Goal: Transaction & Acquisition: Purchase product/service

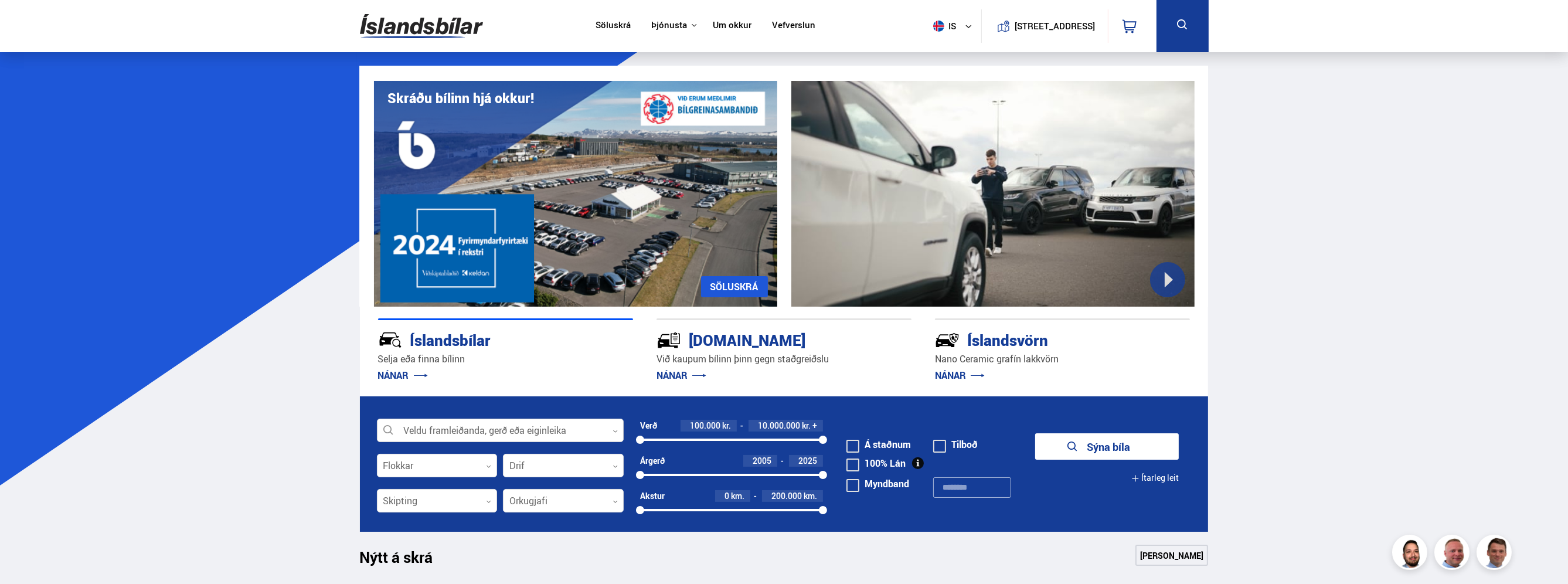
click at [597, 434] on div at bounding box center [500, 431] width 247 height 24
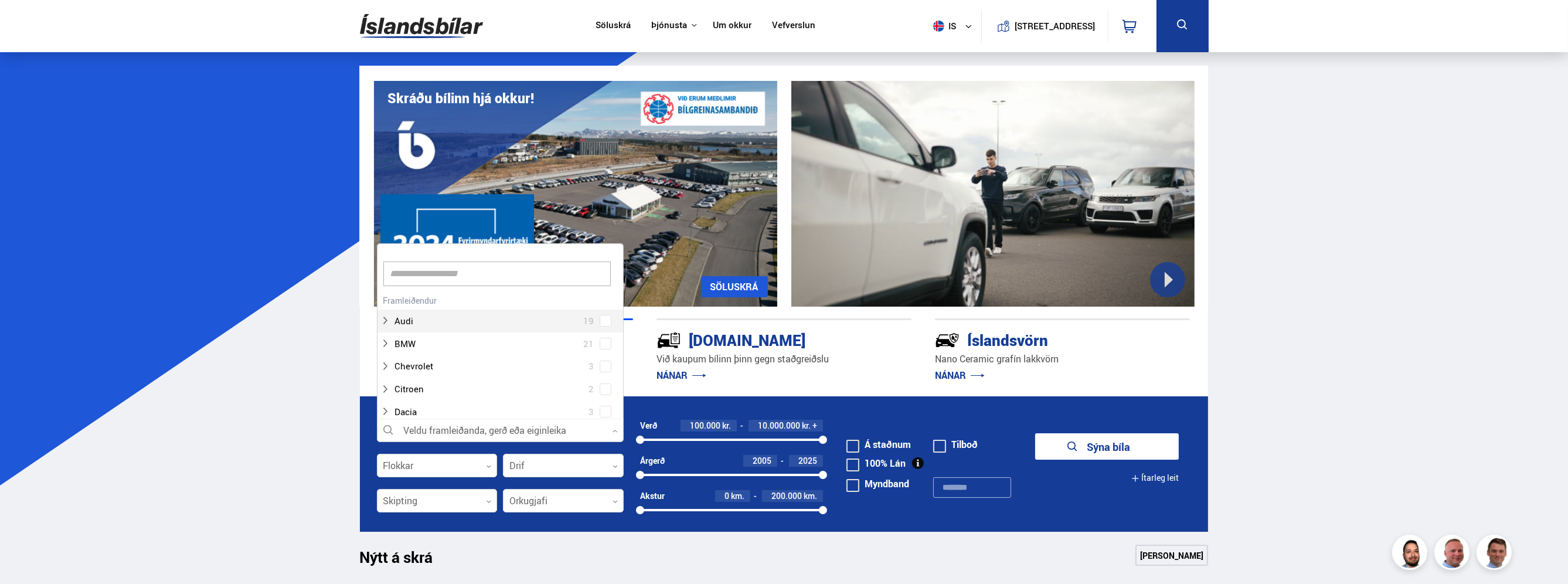
scroll to position [175, 243]
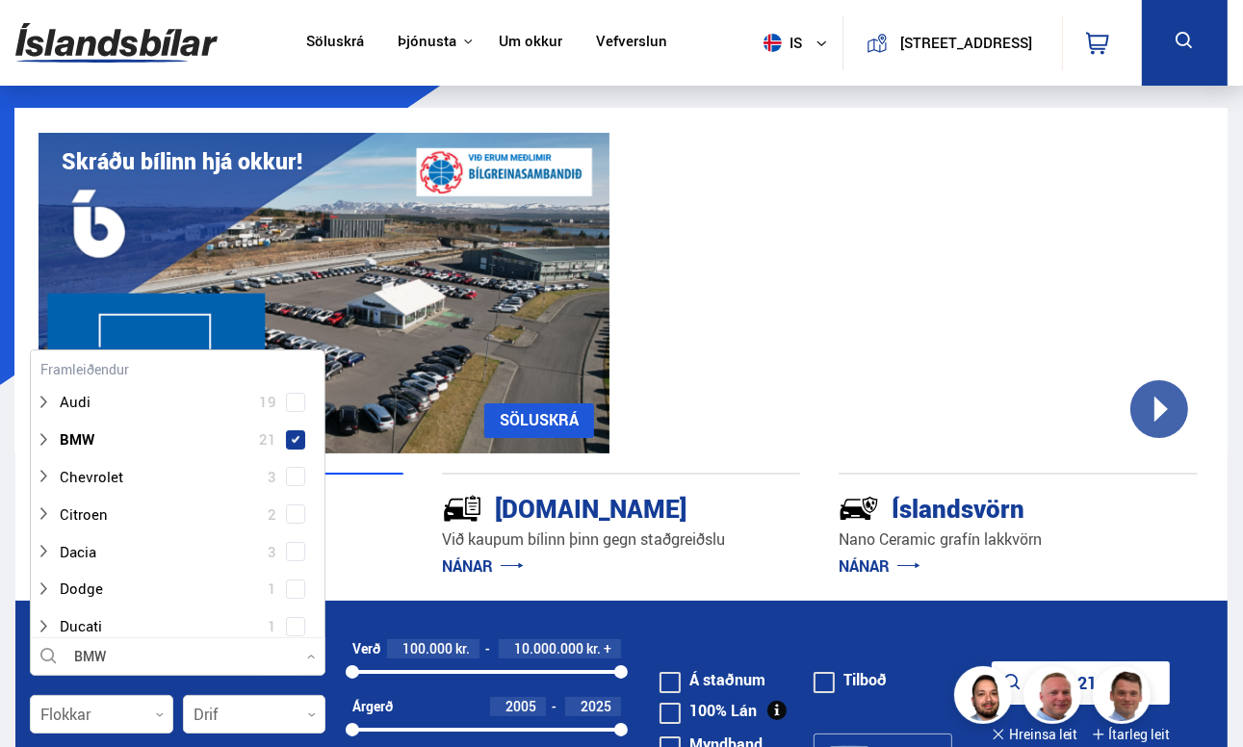
scroll to position [0, 0]
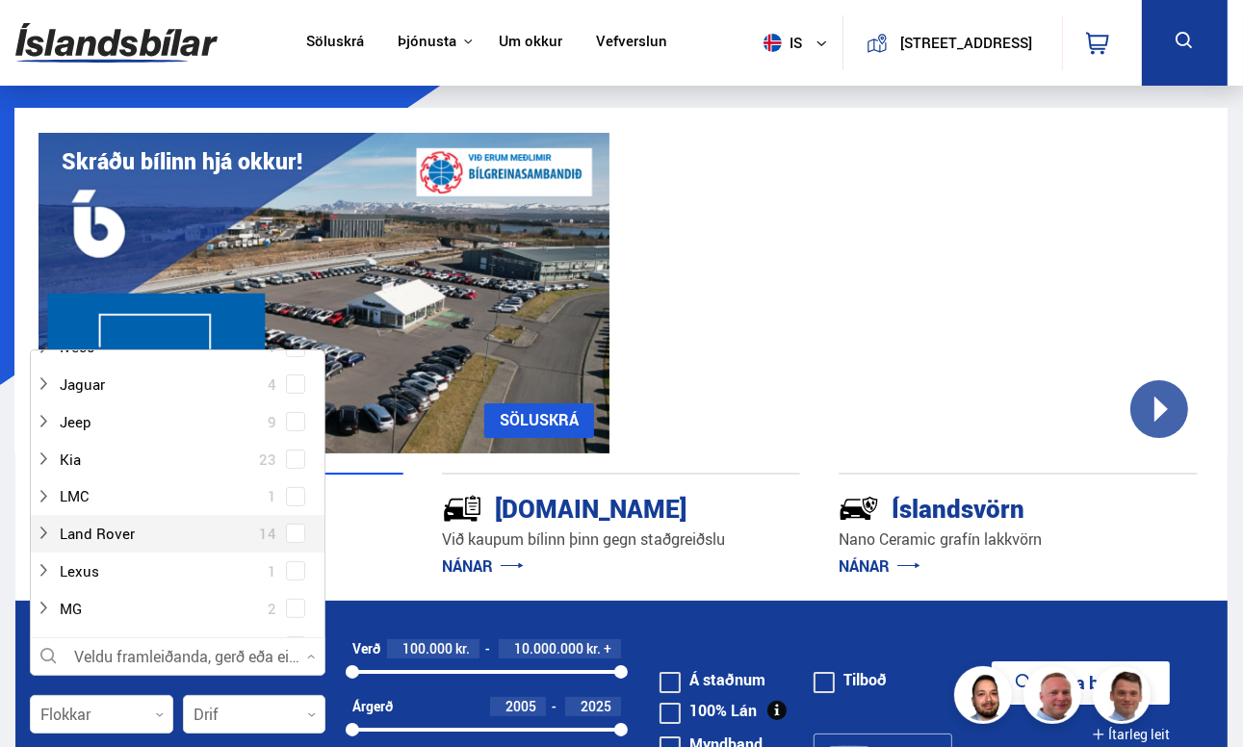
click at [293, 533] on span at bounding box center [296, 534] width 8 height 8
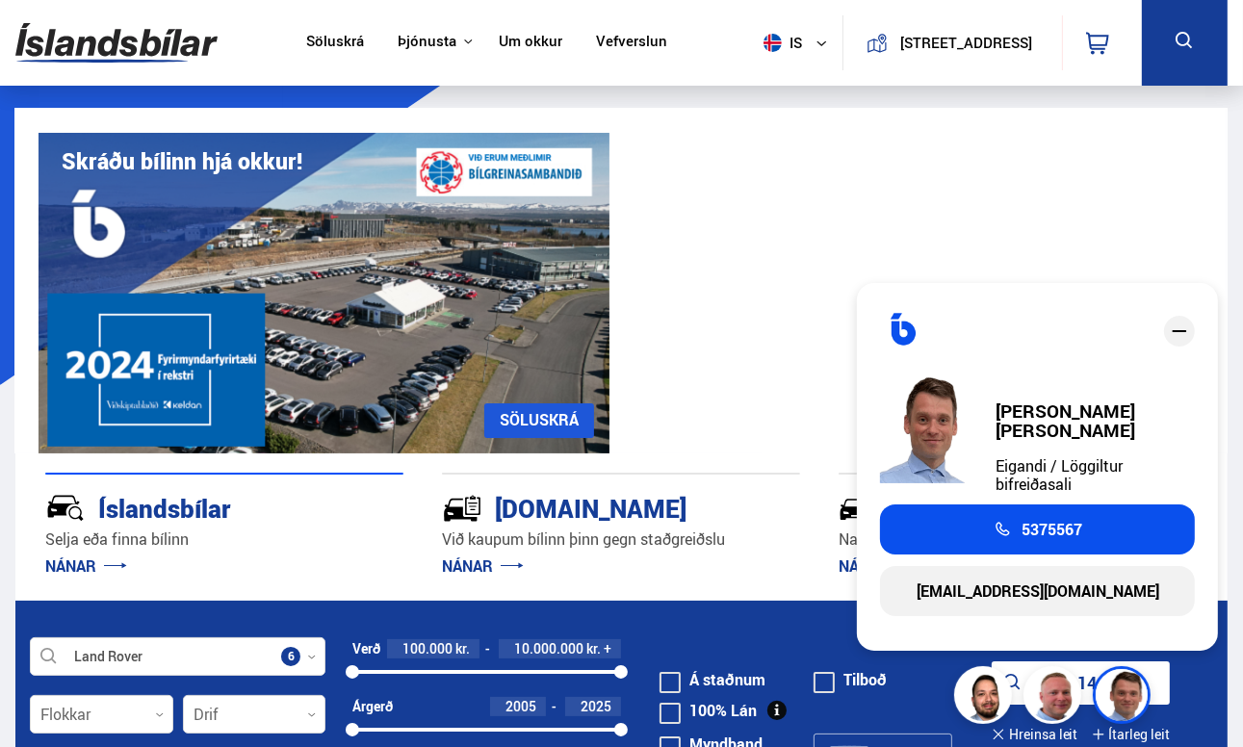
click at [366, 490] on div "Íslandsbílar [PERSON_NAME] finna bílinn NÁNAR" at bounding box center [224, 507] width 358 height 34
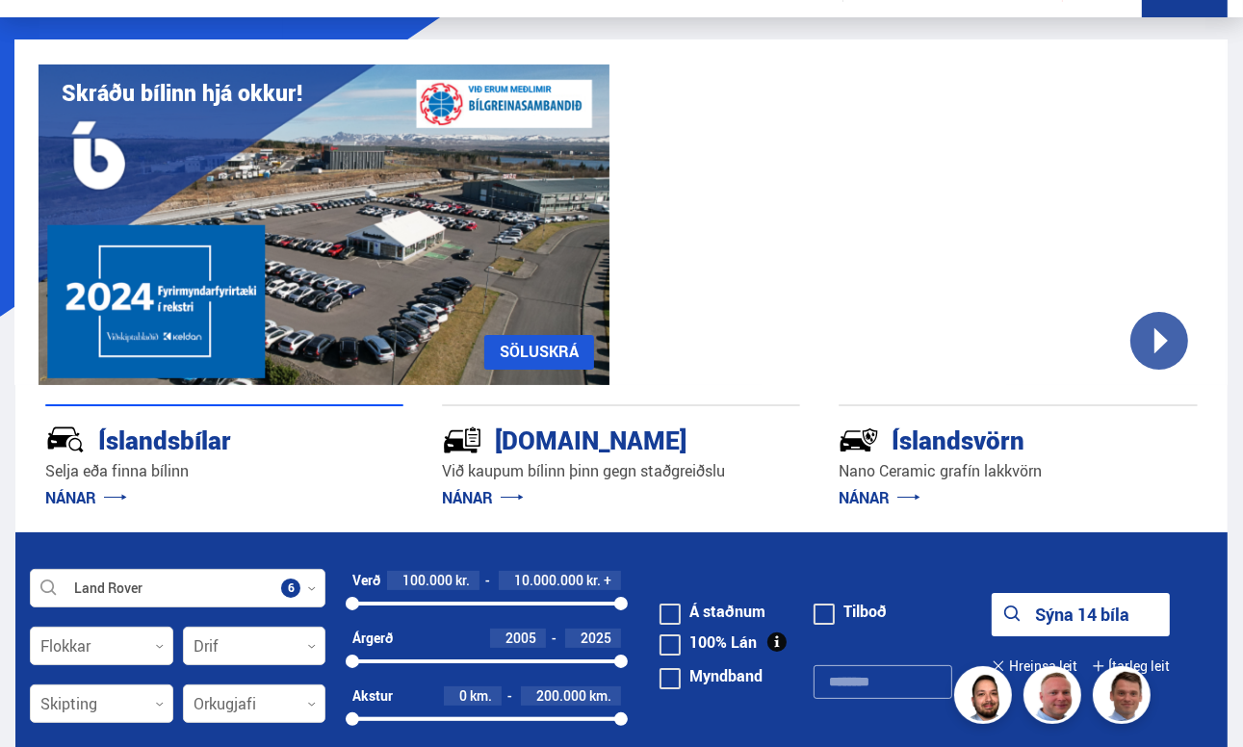
scroll to position [385, 0]
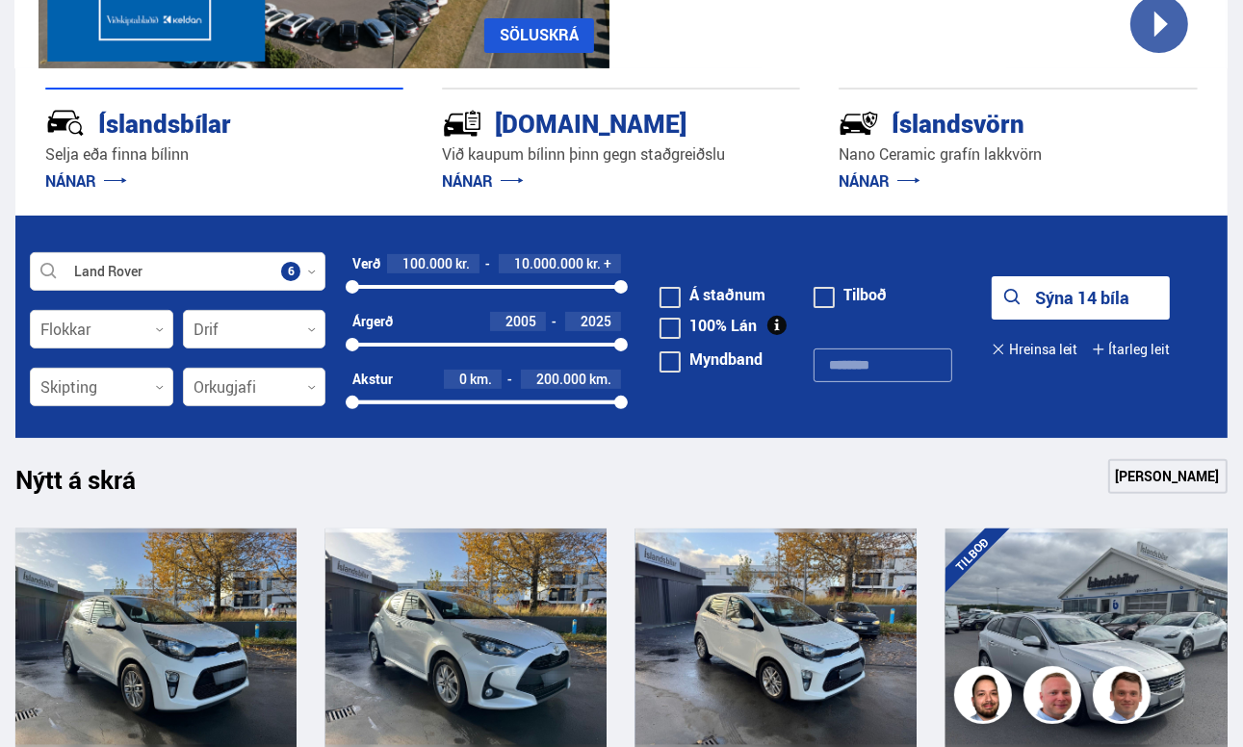
click at [1069, 305] on button "Sýna 14 bíla" at bounding box center [1080, 297] width 177 height 43
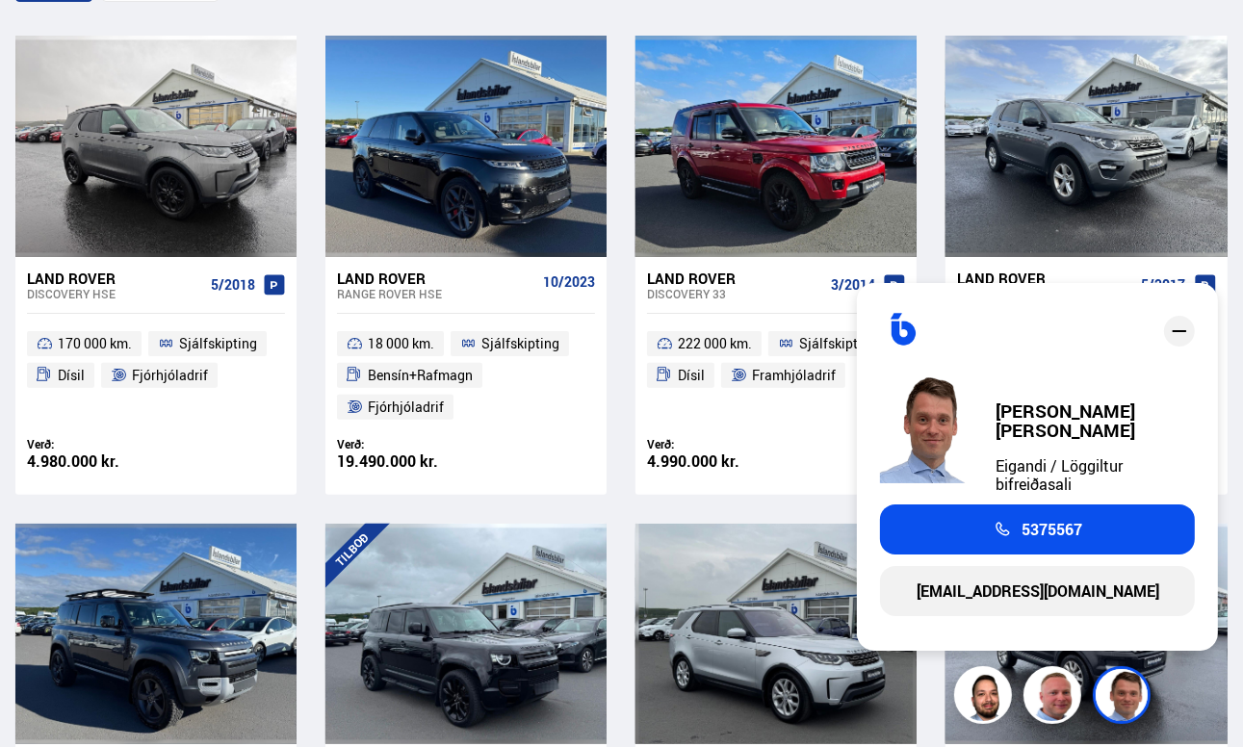
scroll to position [385, 0]
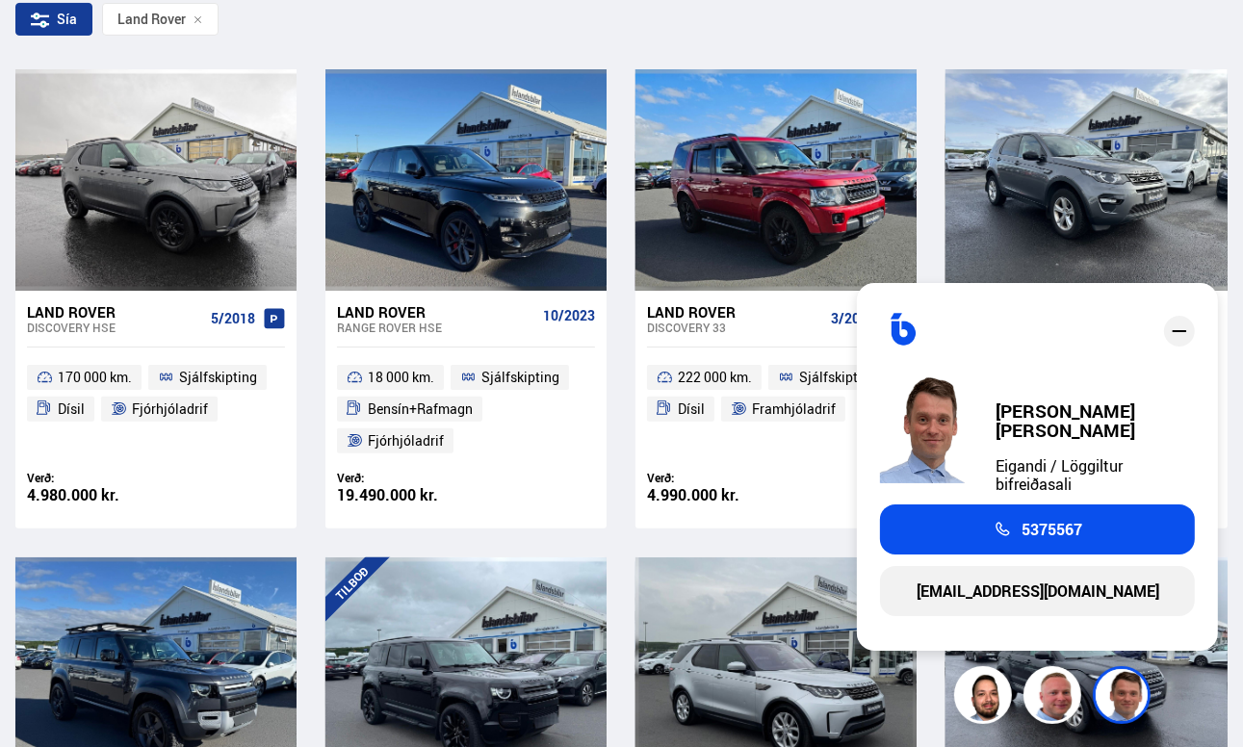
click at [195, 15] on icon at bounding box center [199, 20] width 10 height 10
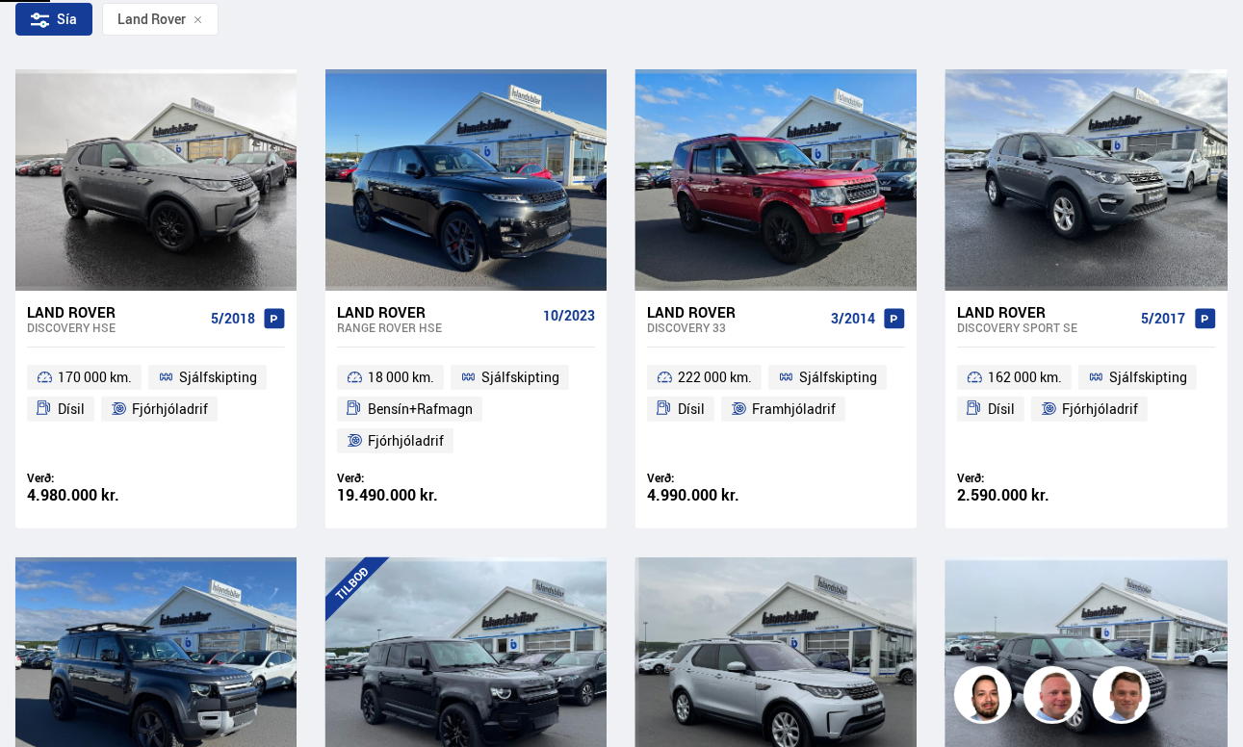
click at [72, 16] on div "Sía" at bounding box center [53, 19] width 77 height 33
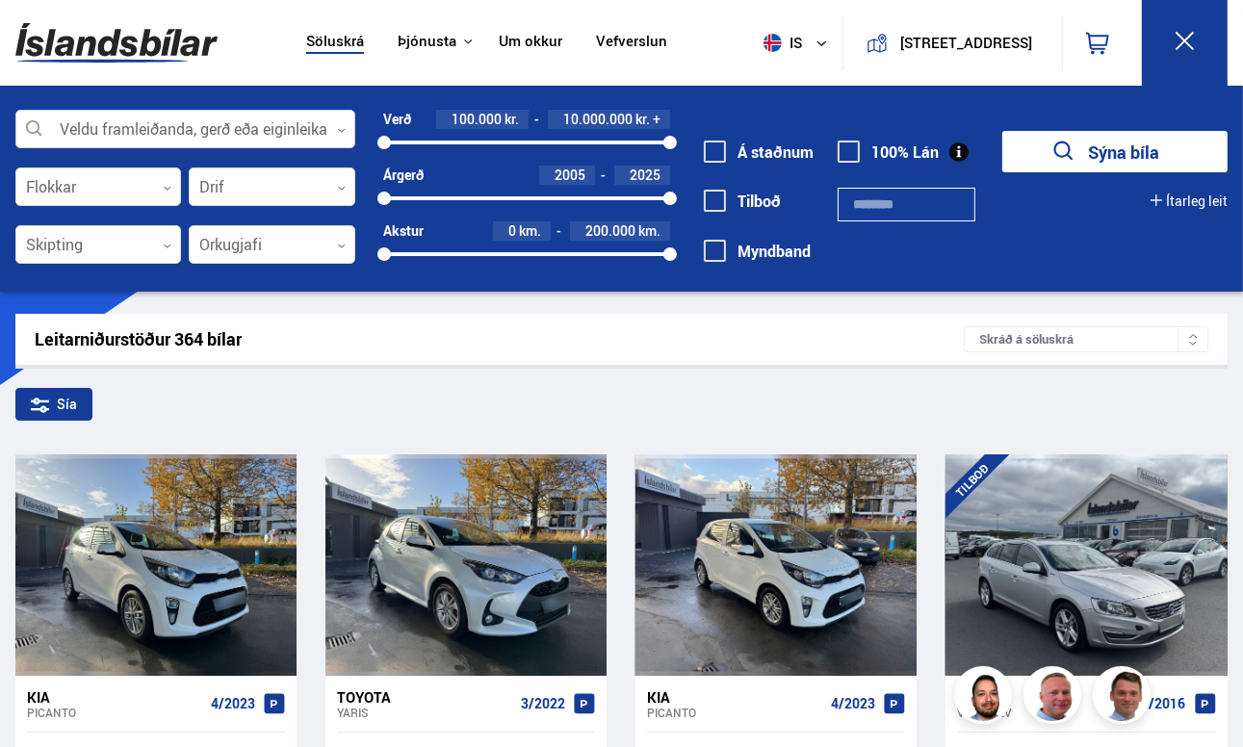
click at [327, 141] on div at bounding box center [185, 130] width 340 height 39
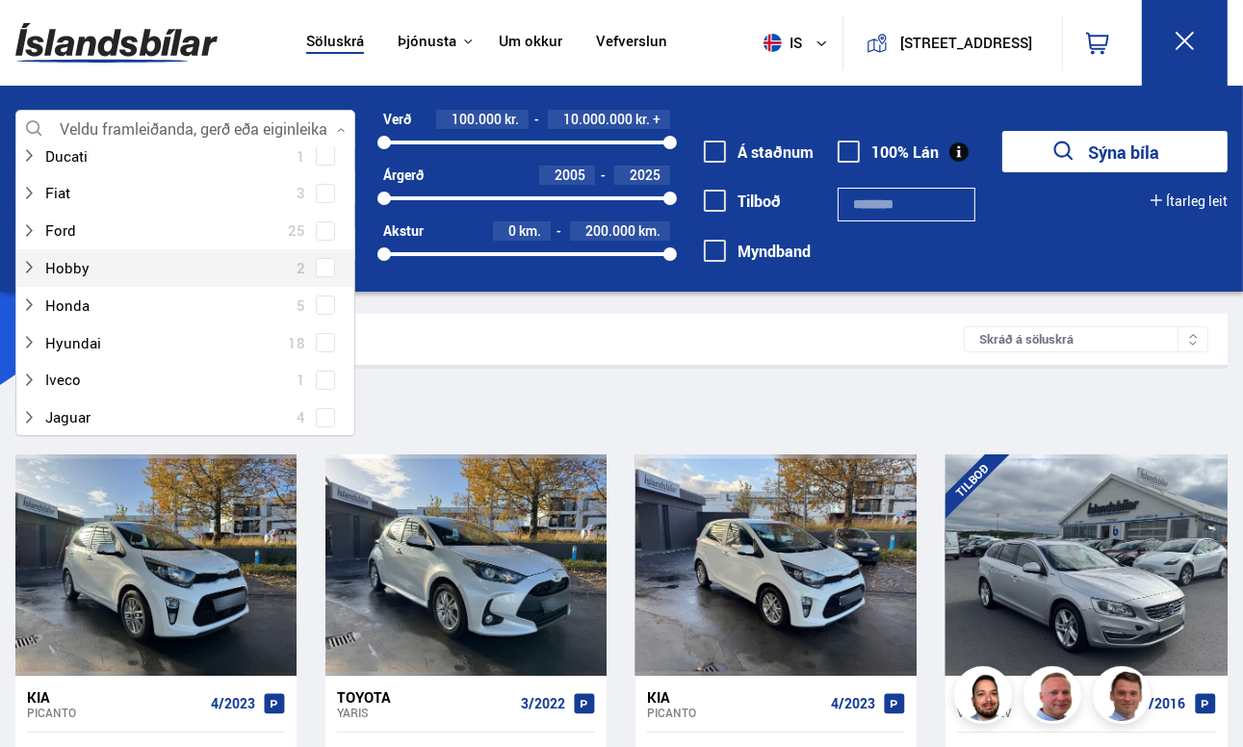
scroll to position [481, 0]
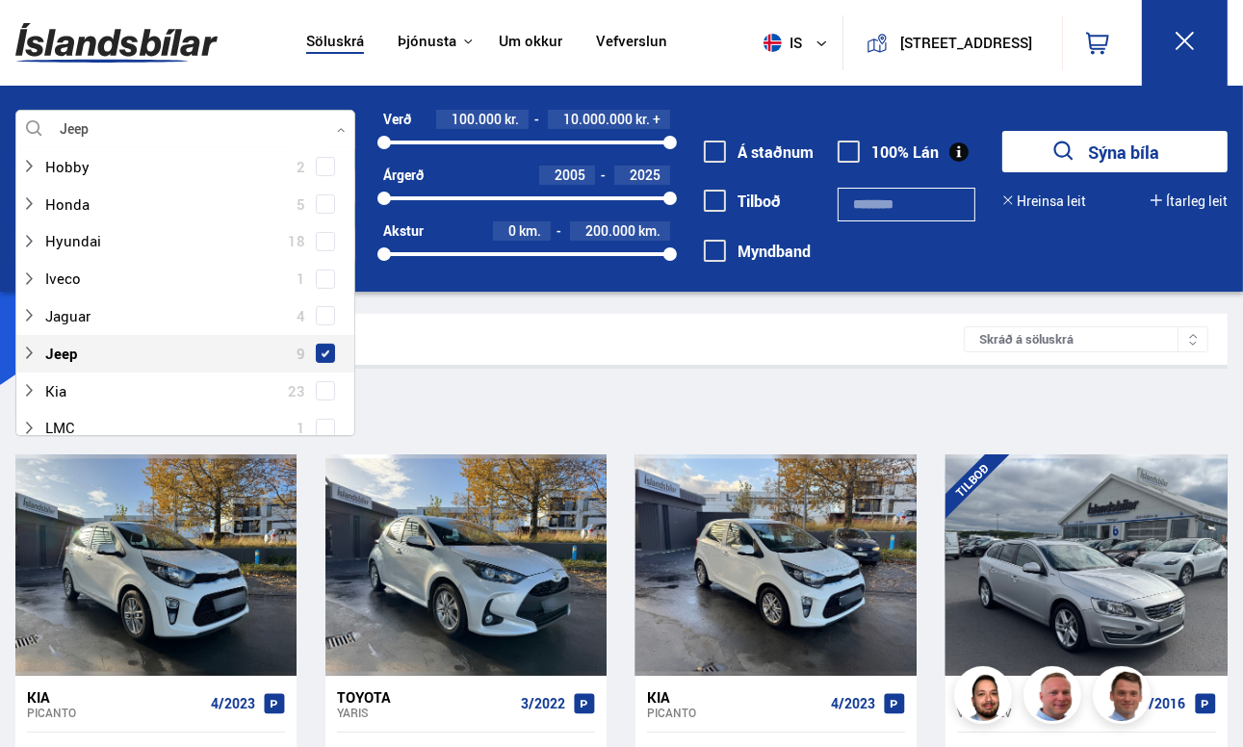
click at [322, 350] on span at bounding box center [326, 354] width 8 height 8
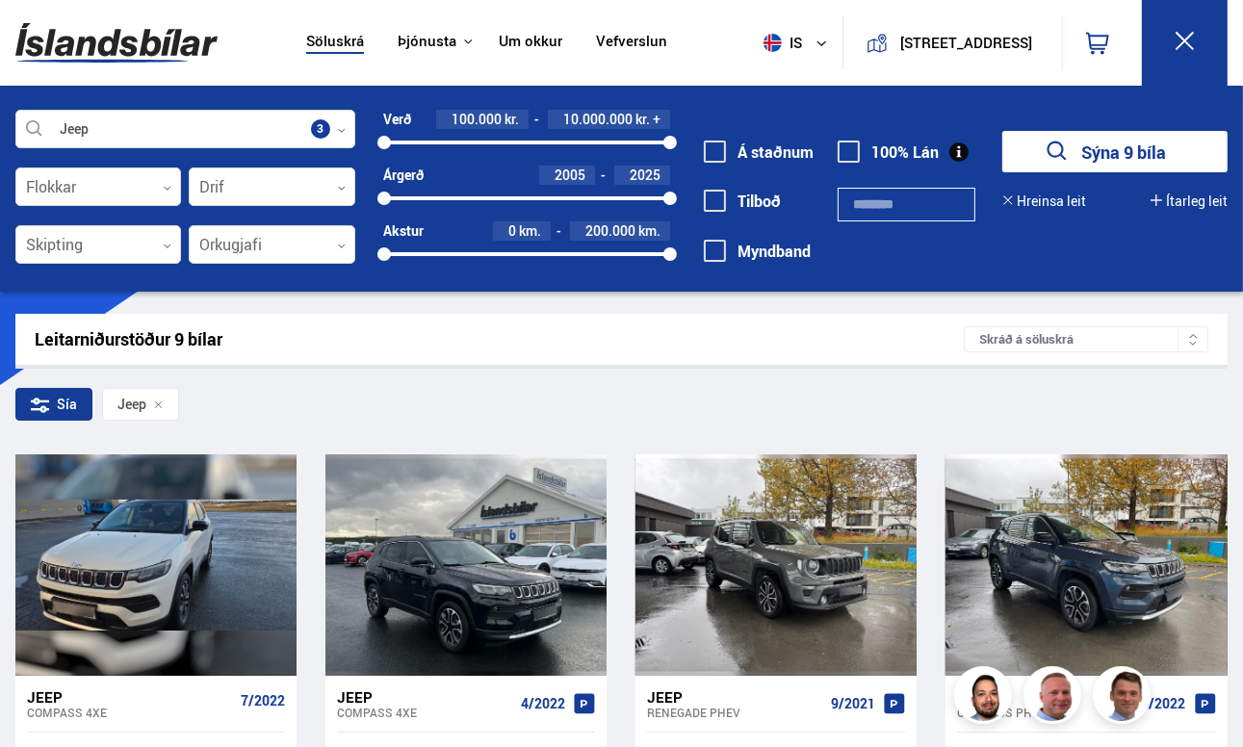
click at [875, 324] on div "Leitarniðurstöður 9 bílar Skráð á [GEOGRAPHIC_DATA]" at bounding box center [621, 339] width 1212 height 51
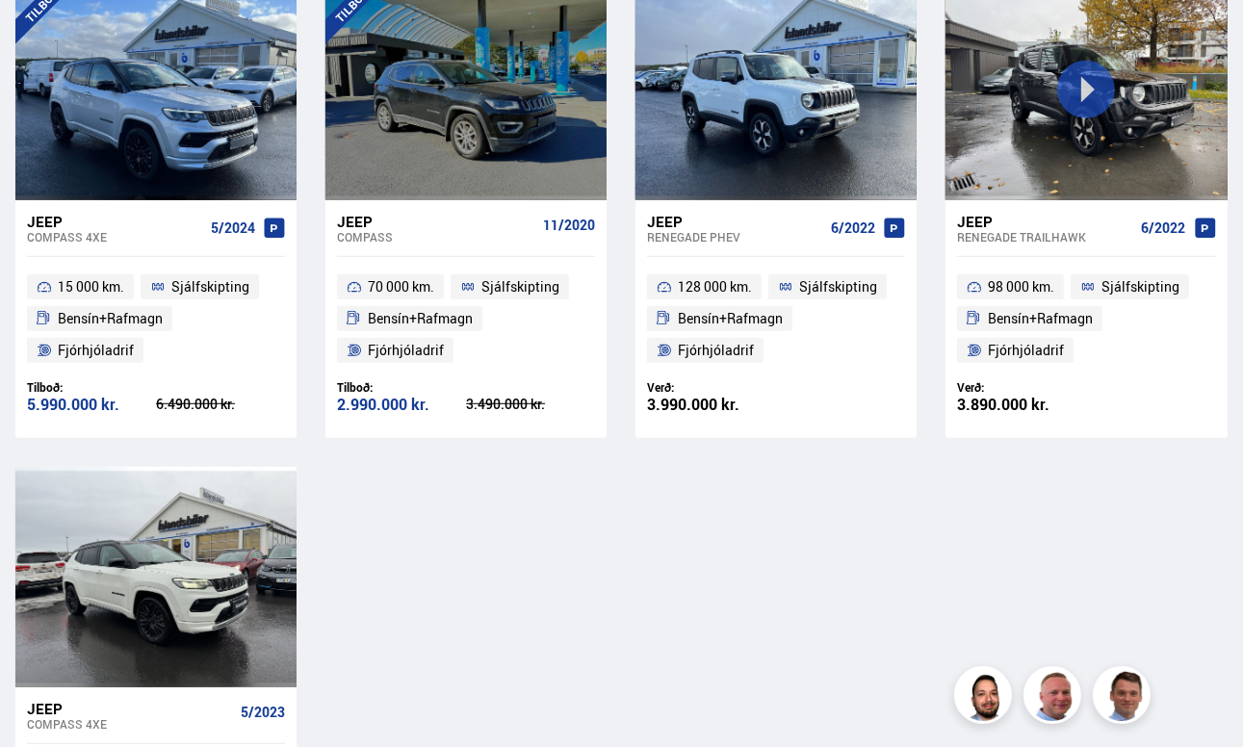
scroll to position [1059, 0]
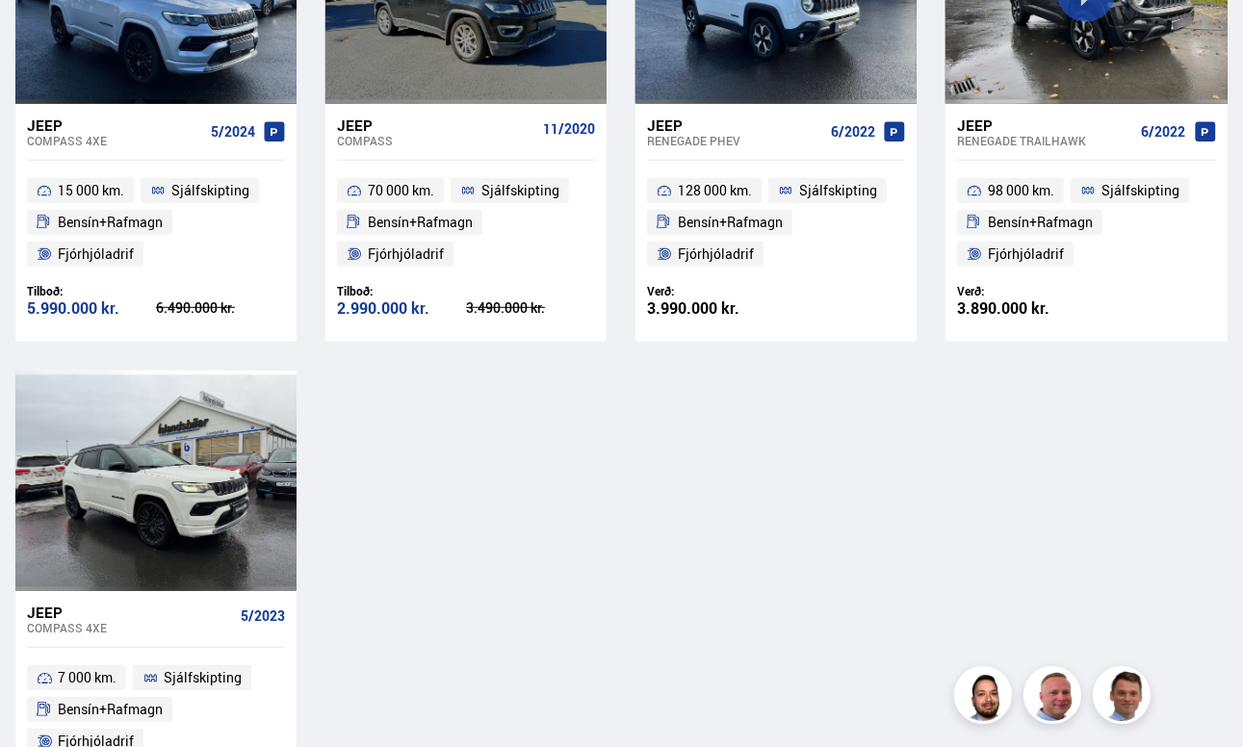
click at [1144, 384] on div "Jeep Compass 4XE 7/2022 144 000 km. Sjálfskipting Bensín+Rafmagn Fjórhjóladrif …" at bounding box center [621, 112] width 1212 height 1434
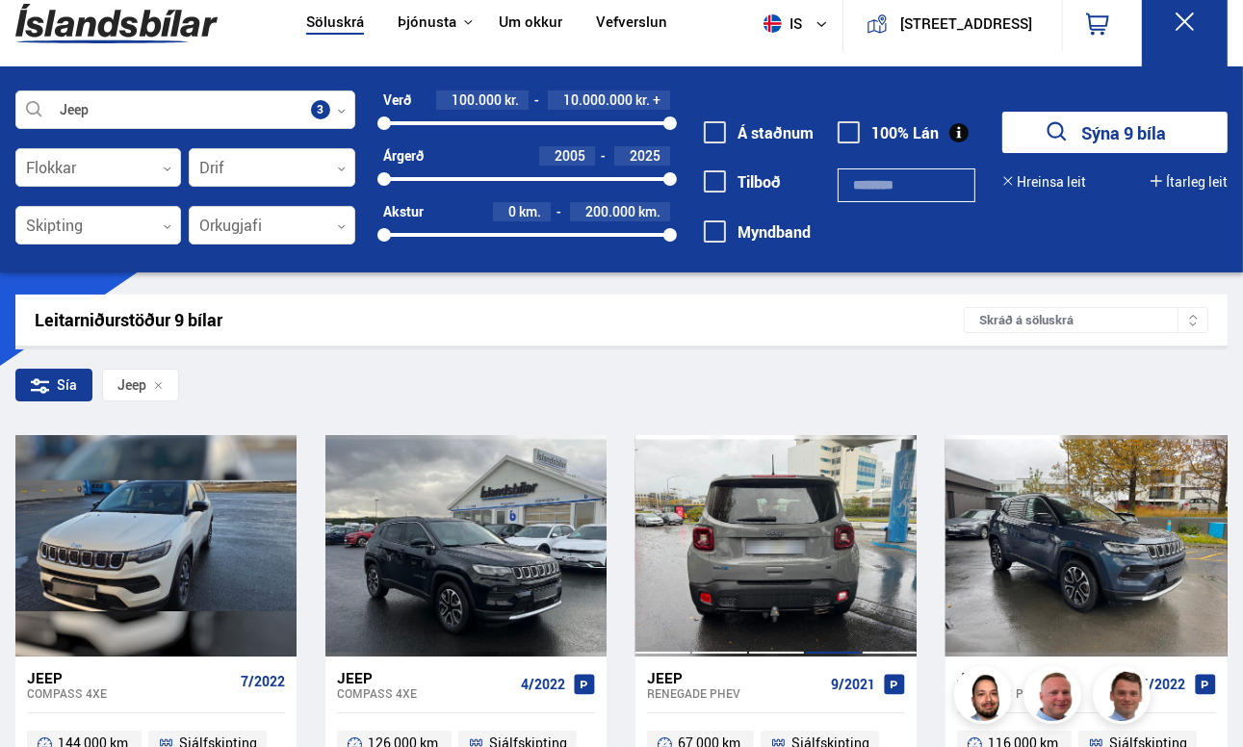
scroll to position [0, 0]
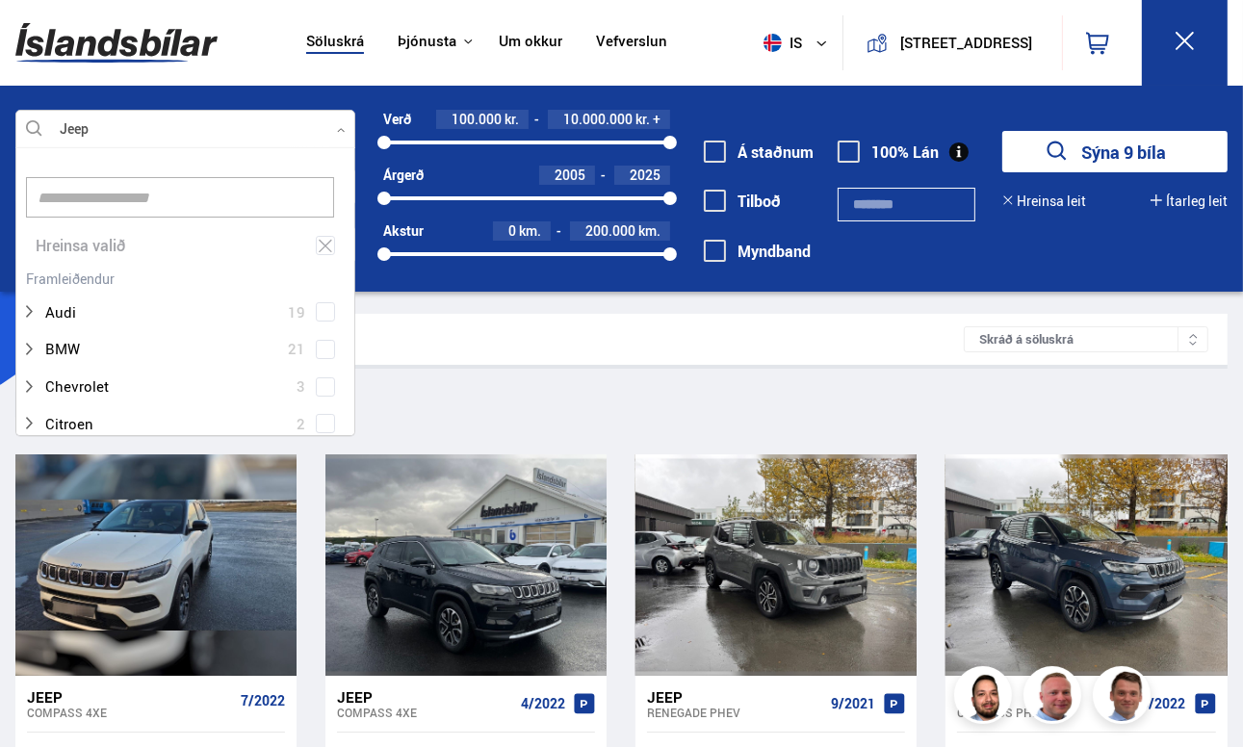
click at [337, 123] on div at bounding box center [185, 130] width 340 height 39
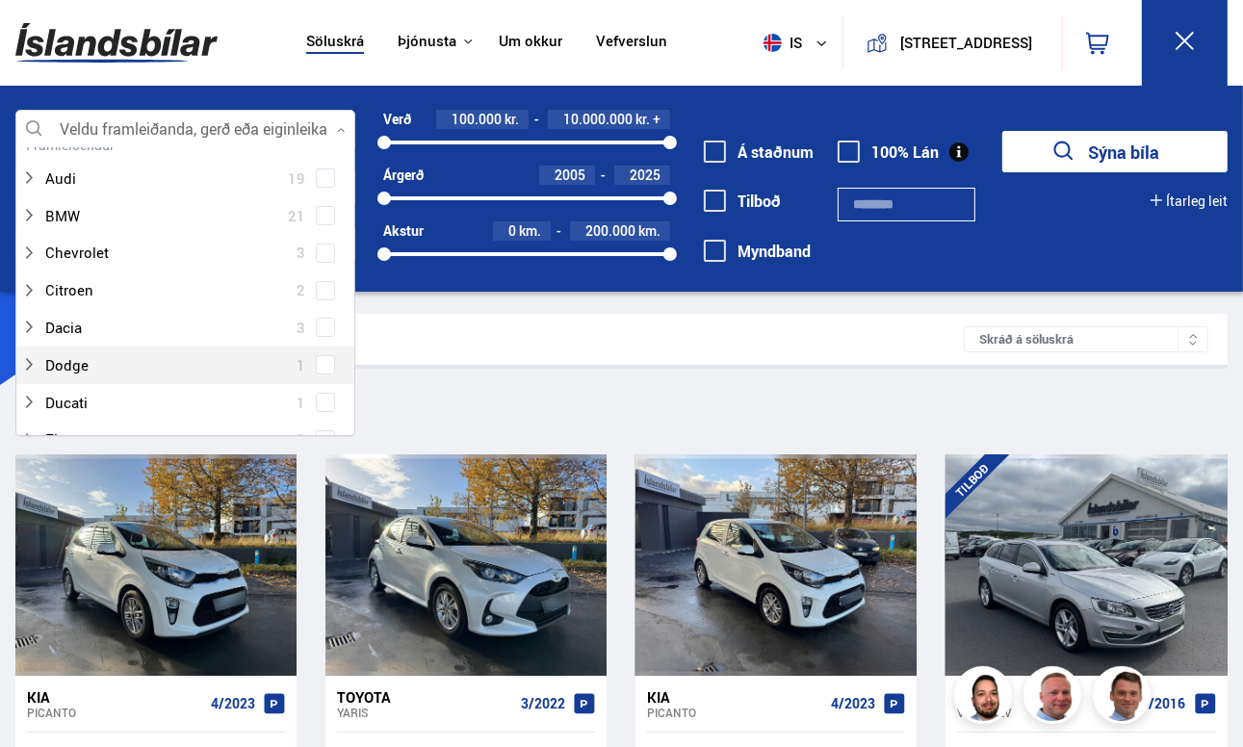
scroll to position [96, 0]
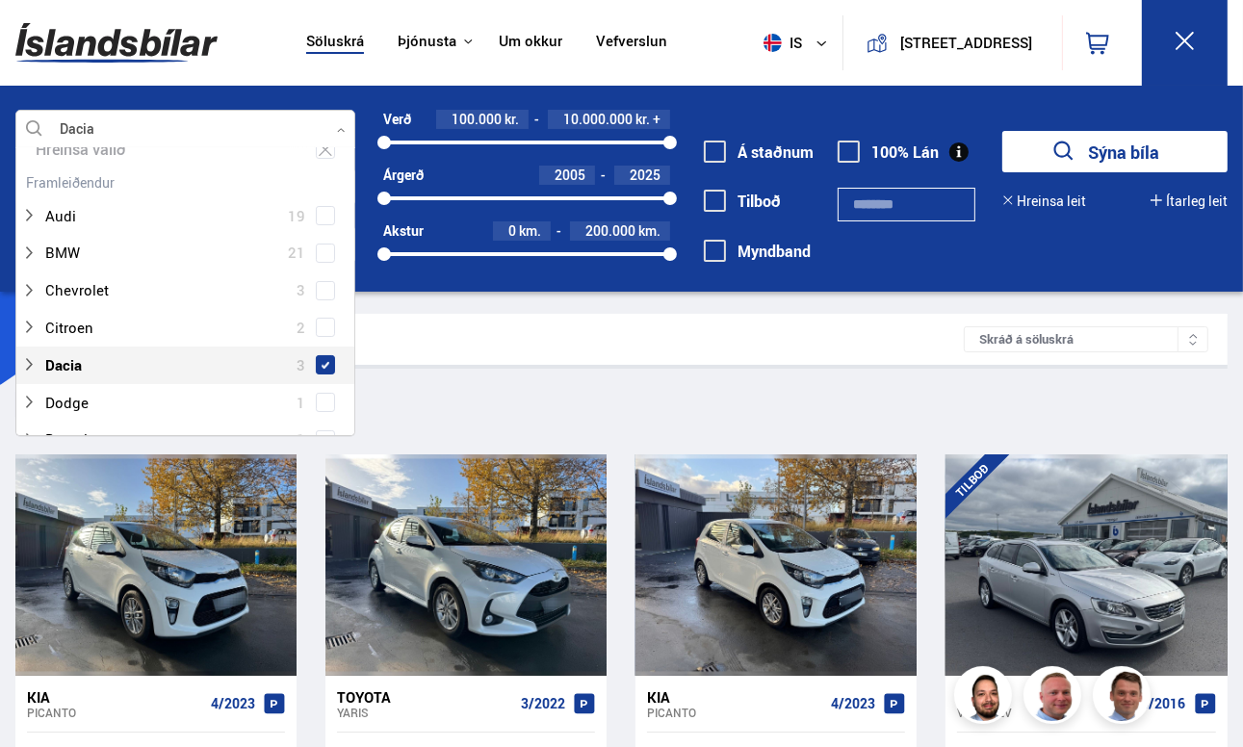
click at [322, 361] on span at bounding box center [326, 365] width 8 height 8
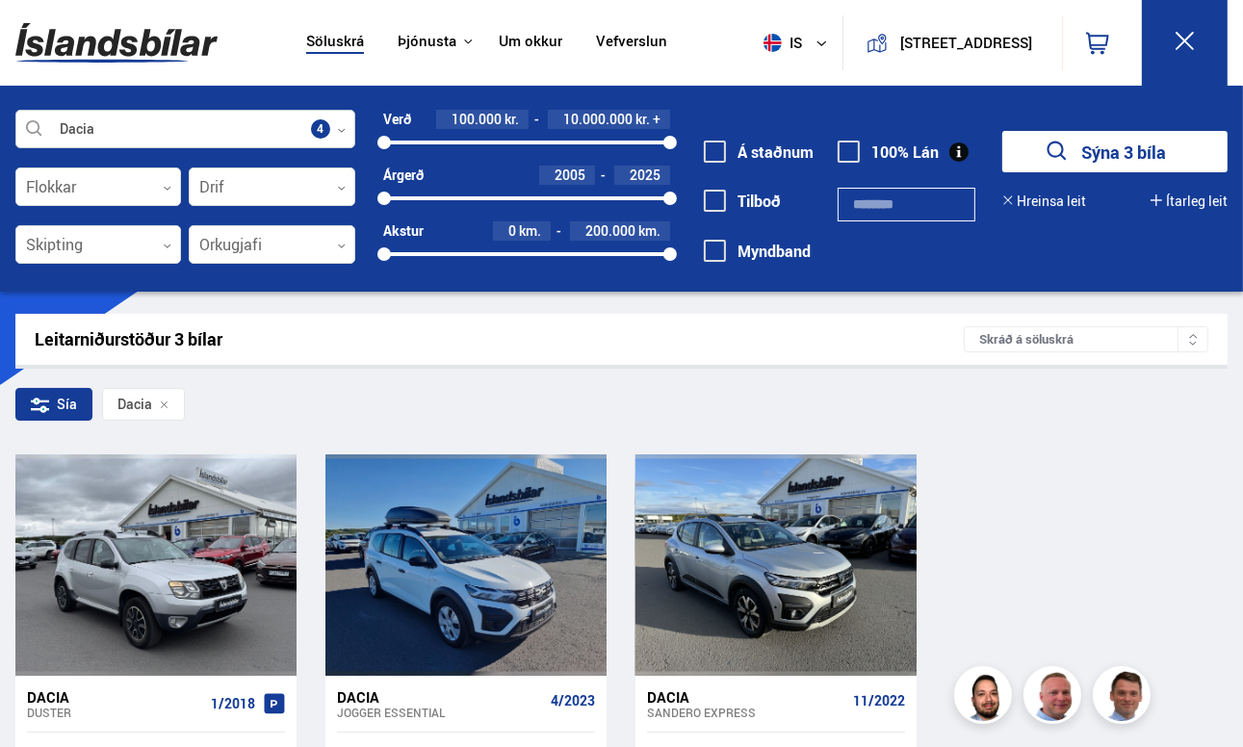
click at [329, 132] on div at bounding box center [185, 130] width 340 height 39
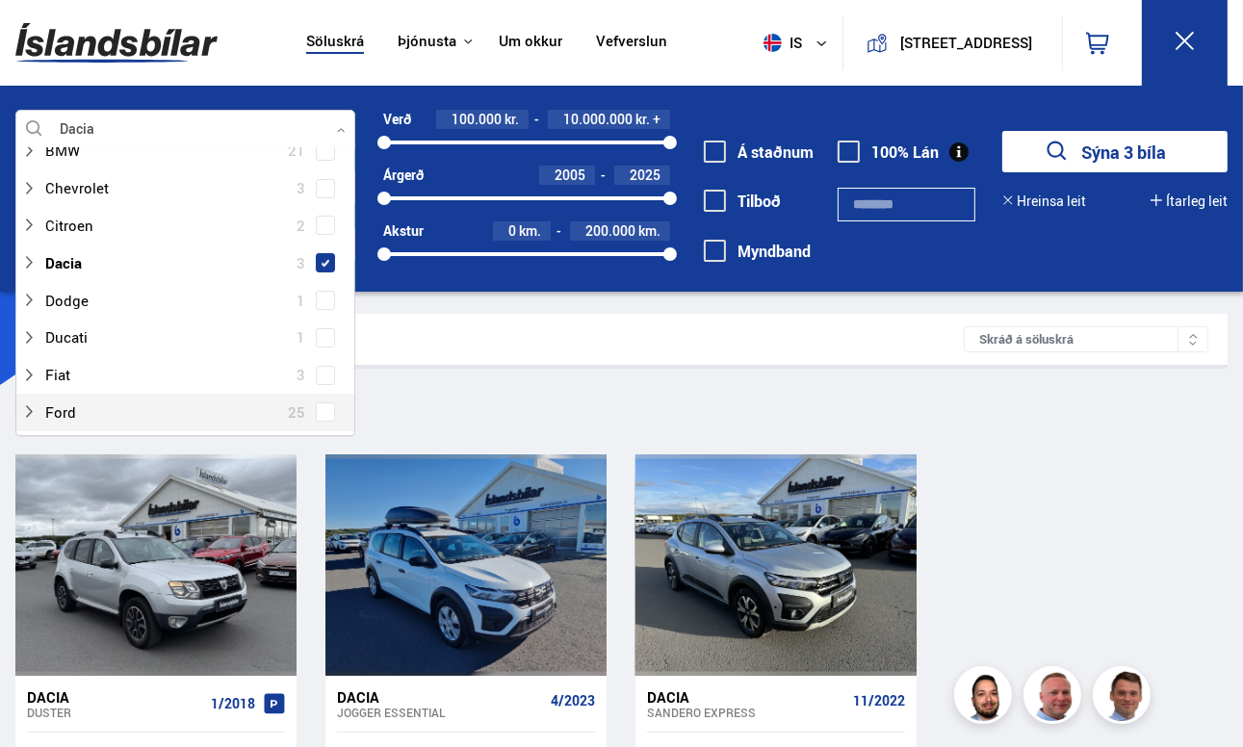
scroll to position [193, 0]
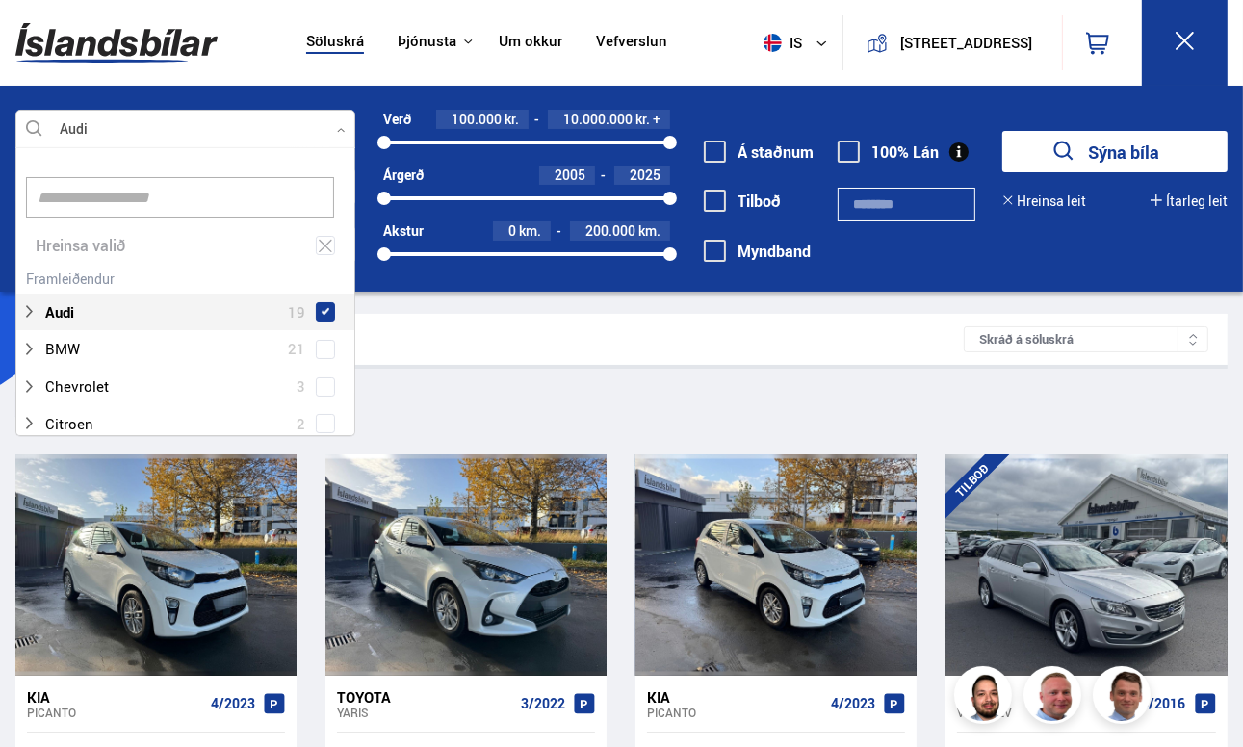
click at [325, 277] on div "Audi 19" at bounding box center [185, 298] width 338 height 66
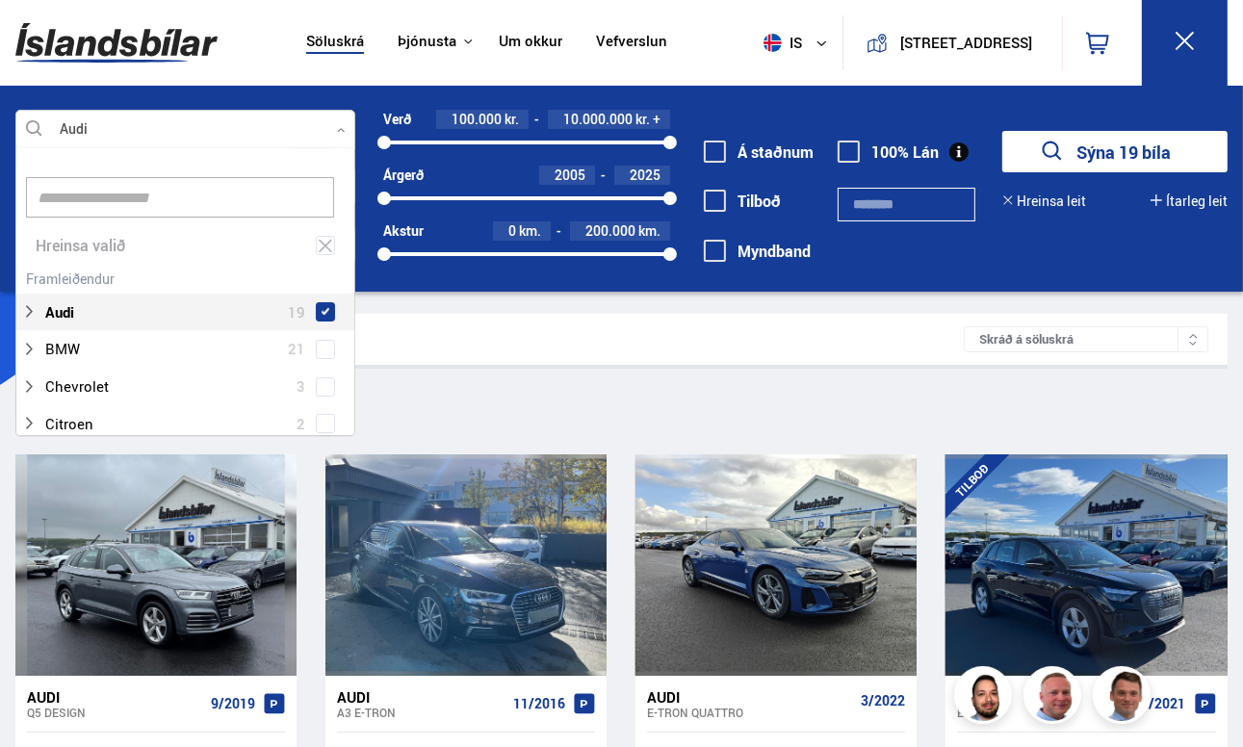
click at [331, 126] on div at bounding box center [185, 130] width 340 height 39
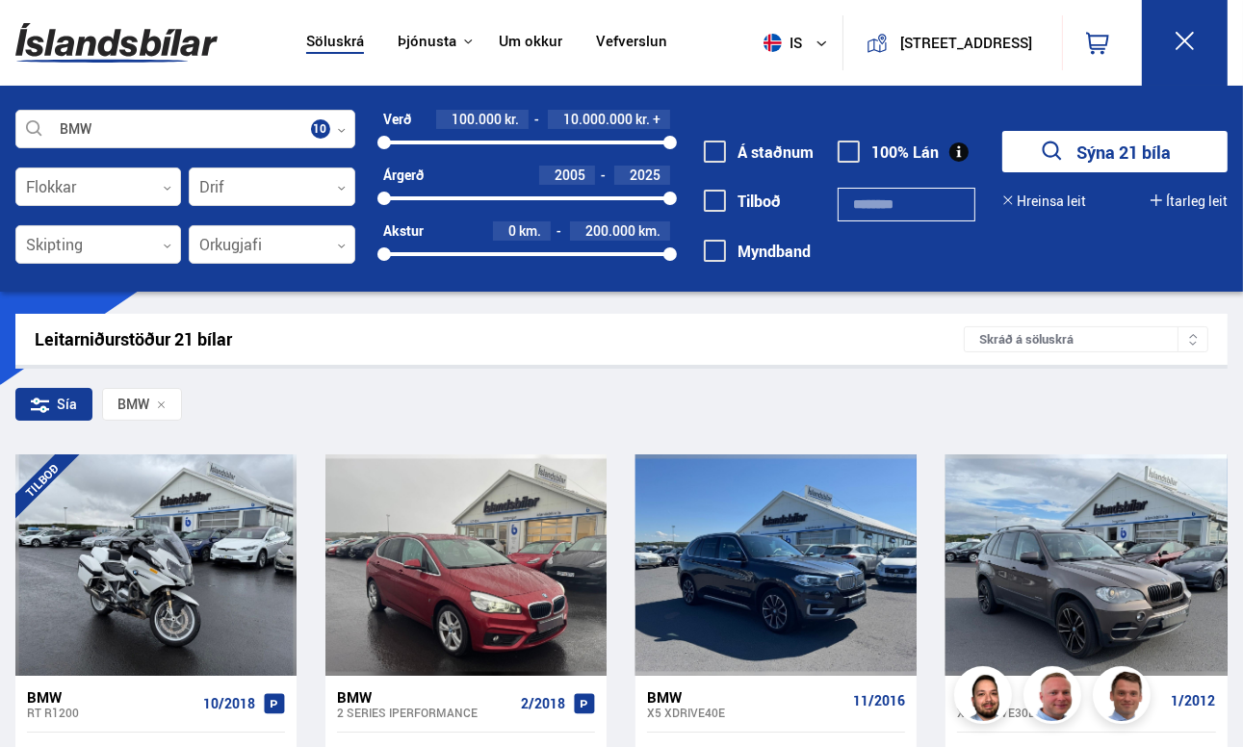
click at [1059, 158] on icon "submit" at bounding box center [1052, 151] width 19 height 19
click at [1097, 159] on button "Sýna 21 bíla" at bounding box center [1114, 151] width 225 height 41
click at [347, 252] on div at bounding box center [272, 245] width 166 height 39
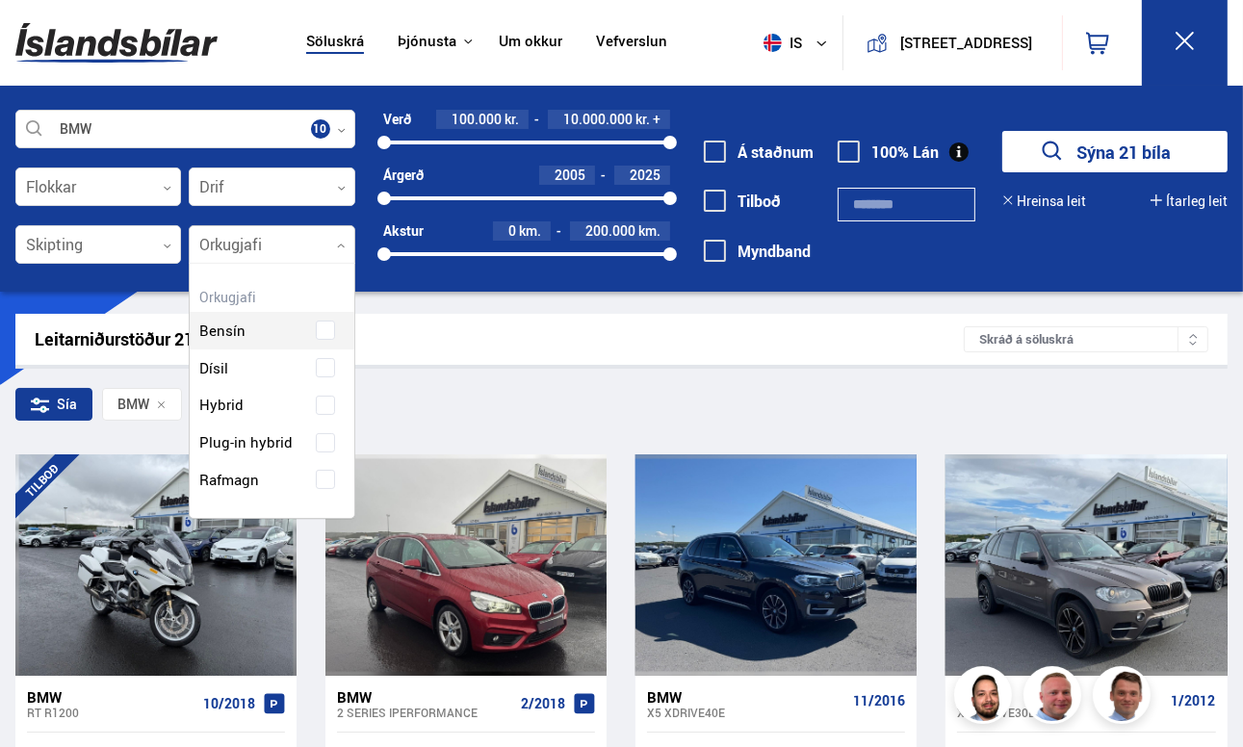
scroll to position [252, 165]
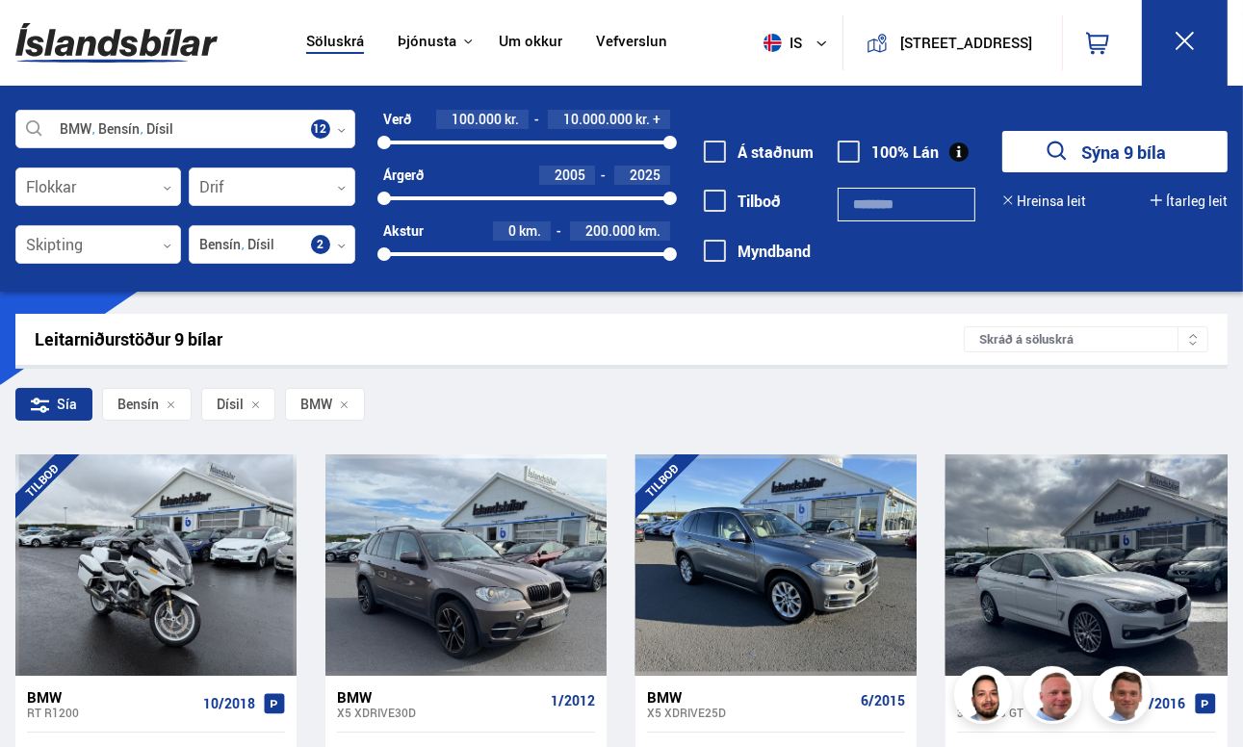
click at [1057, 270] on div "BMW Bensín Dísil Veldu framleiðanda, gerð eða eiginleika 12 Flokkar 0 Drif 0 Sk…" at bounding box center [621, 198] width 1243 height 177
click at [335, 186] on div at bounding box center [272, 188] width 166 height 39
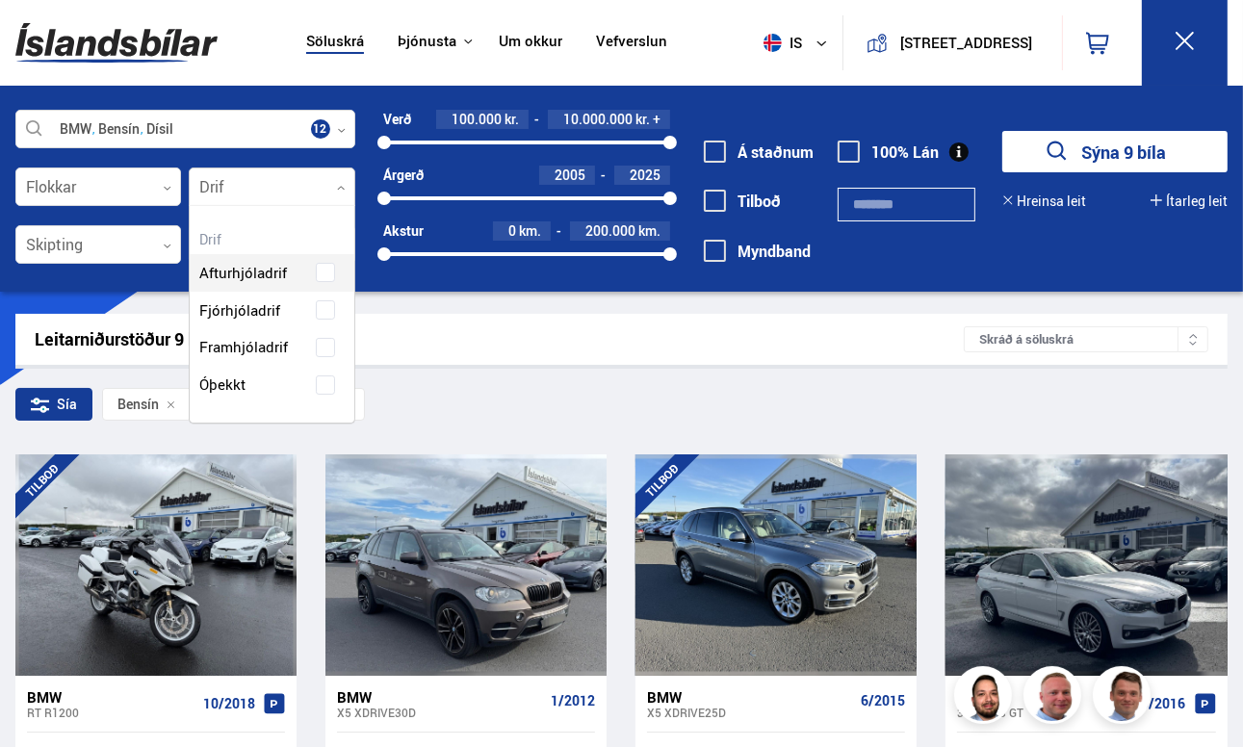
scroll to position [216, 165]
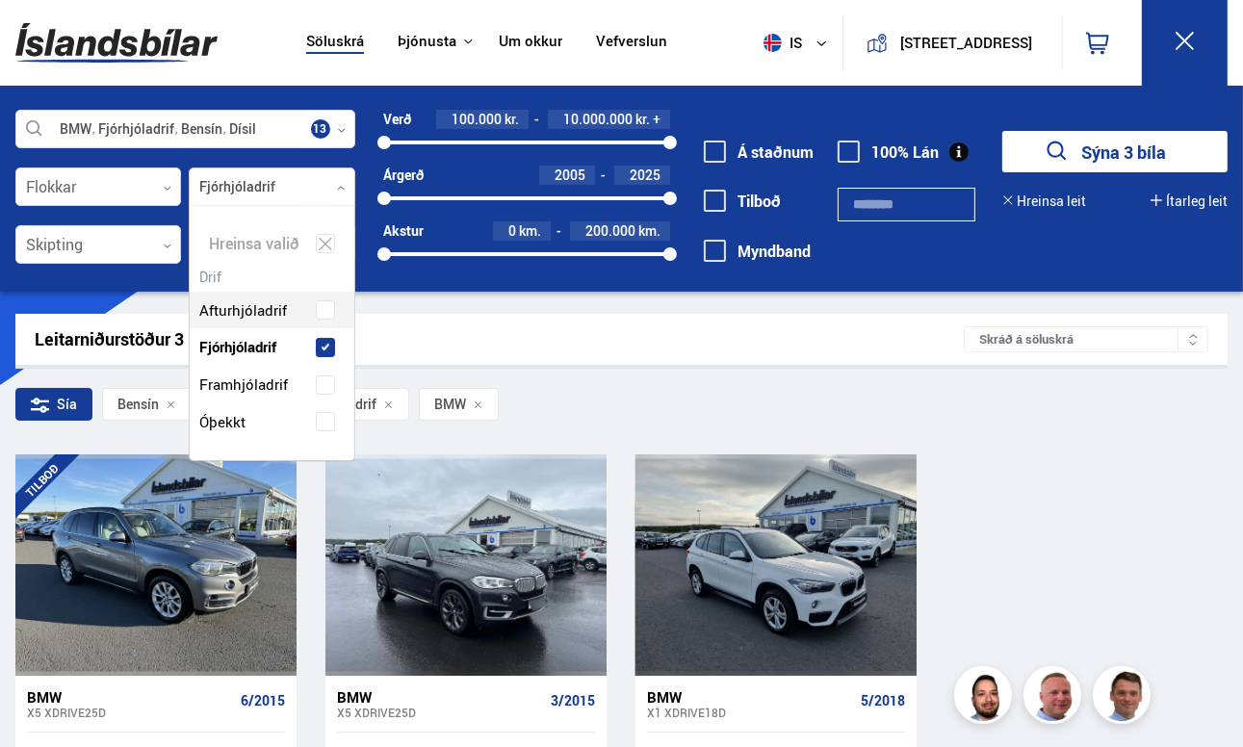
click at [839, 326] on div "Leitarniðurstöður 3 bílar Skráð á [GEOGRAPHIC_DATA]" at bounding box center [621, 339] width 1212 height 51
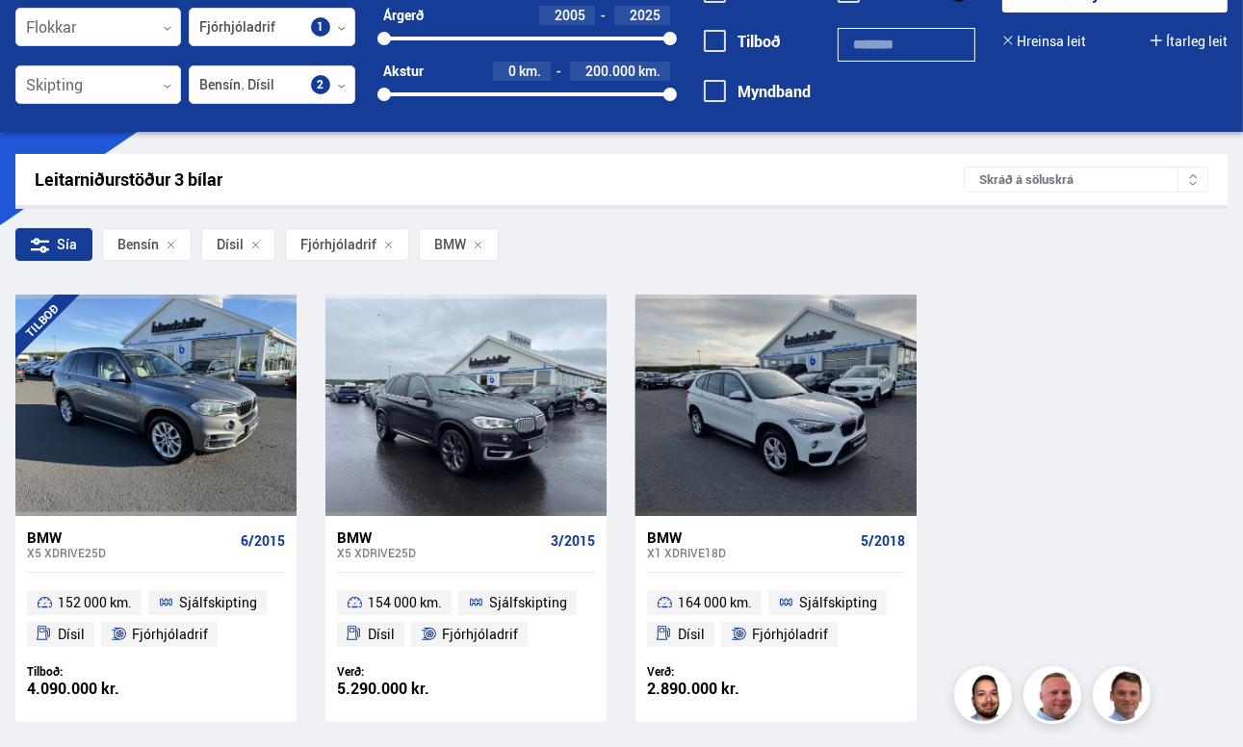
scroll to position [289, 0]
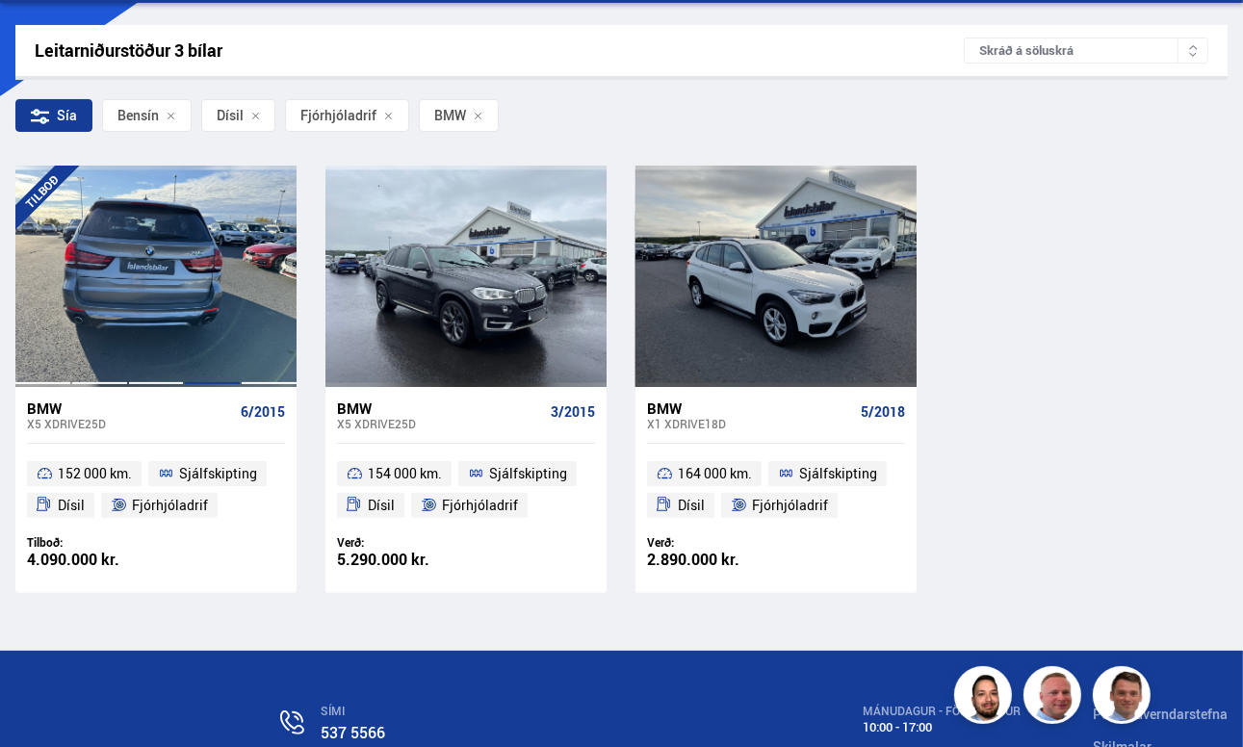
click at [206, 287] on div at bounding box center [212, 276] width 57 height 221
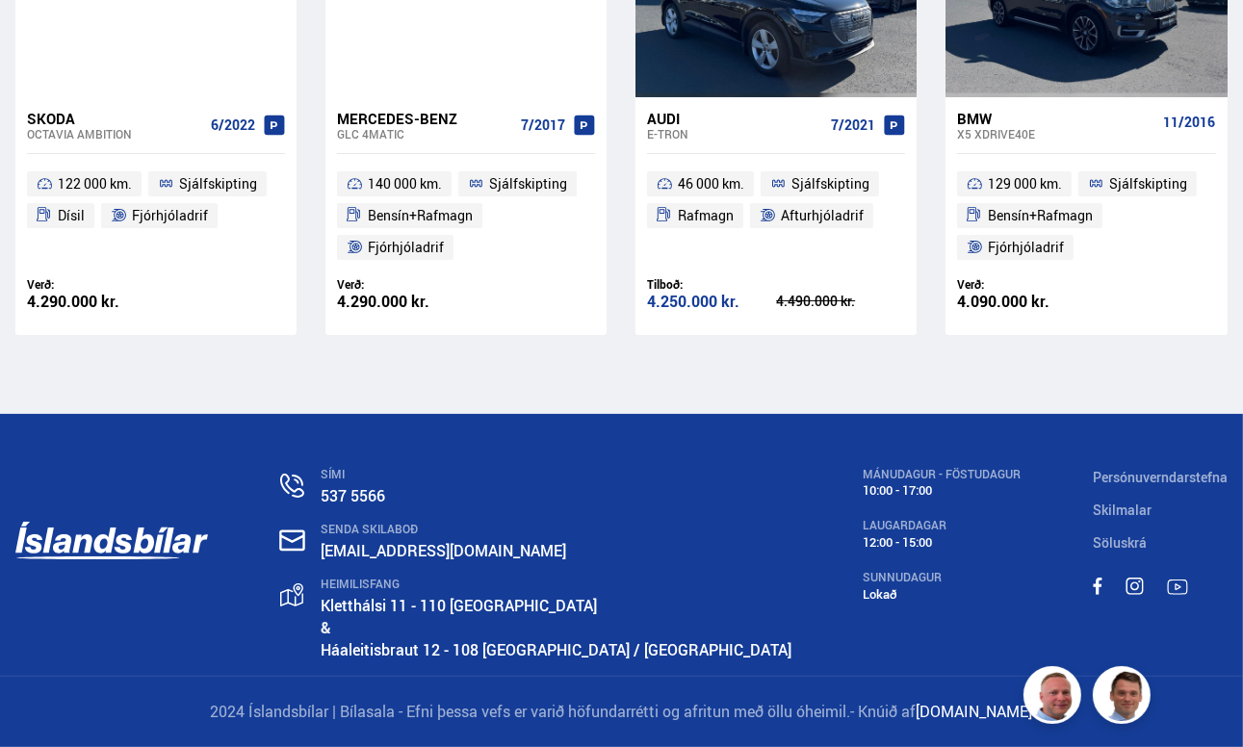
scroll to position [8763, 0]
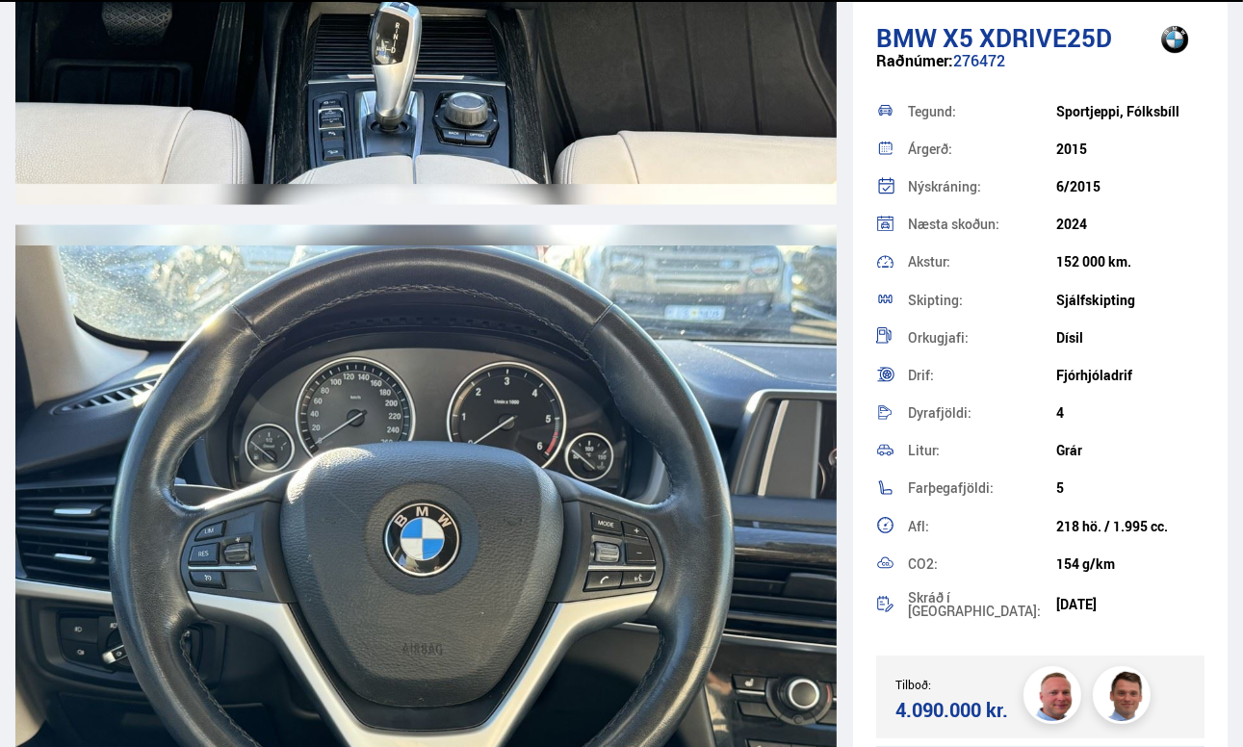
scroll to position [494, 0]
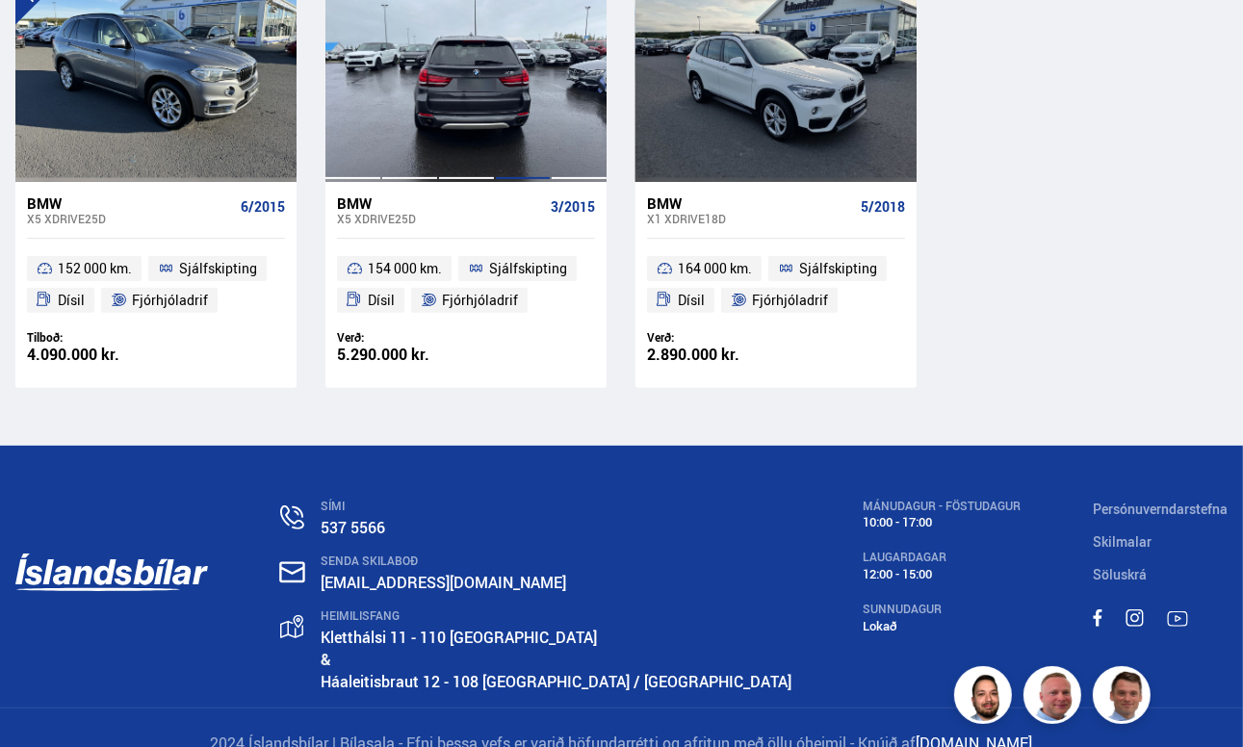
click at [498, 113] on div at bounding box center [523, 71] width 57 height 221
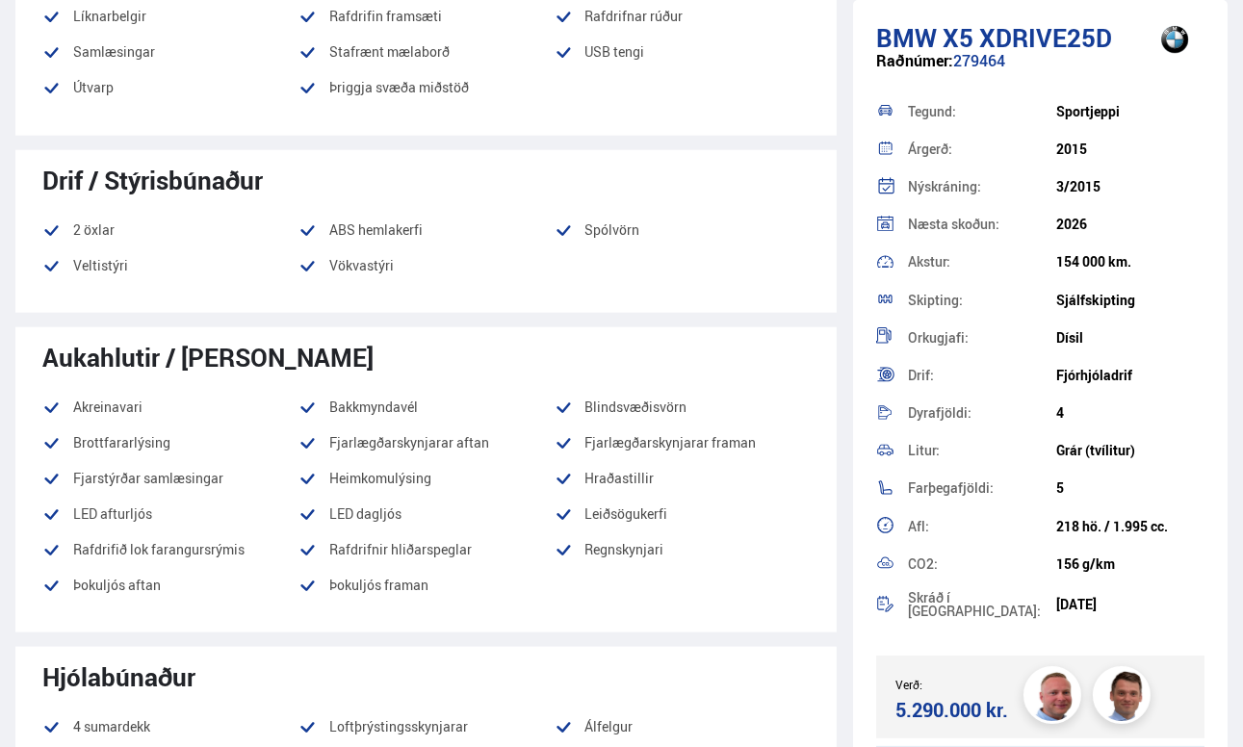
scroll to position [1637, 0]
